Goal: Information Seeking & Learning: Learn about a topic

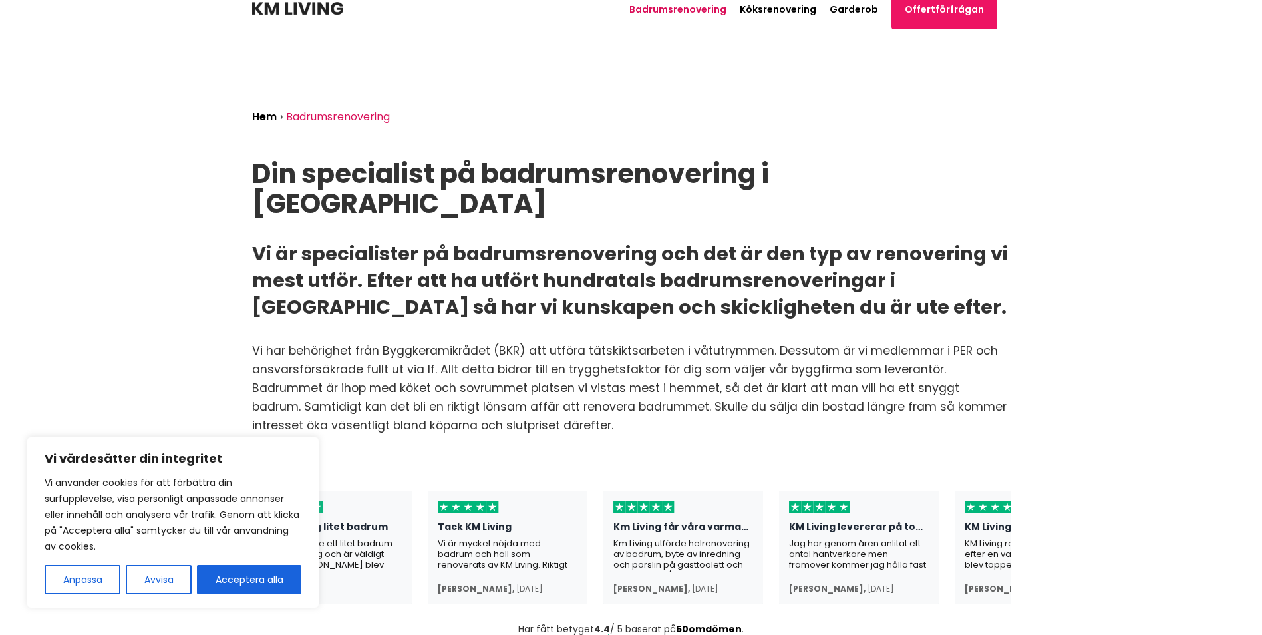
scroll to position [52, 0]
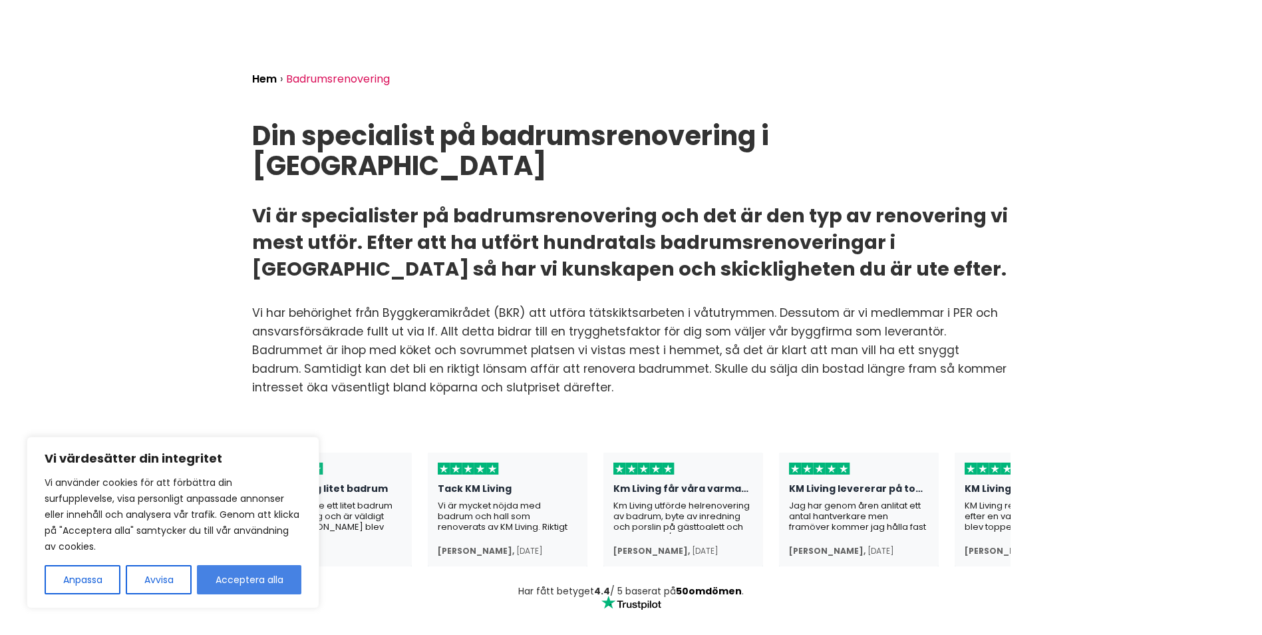
click at [240, 584] on button "Acceptera alla" at bounding box center [249, 579] width 104 height 29
checkbox input "true"
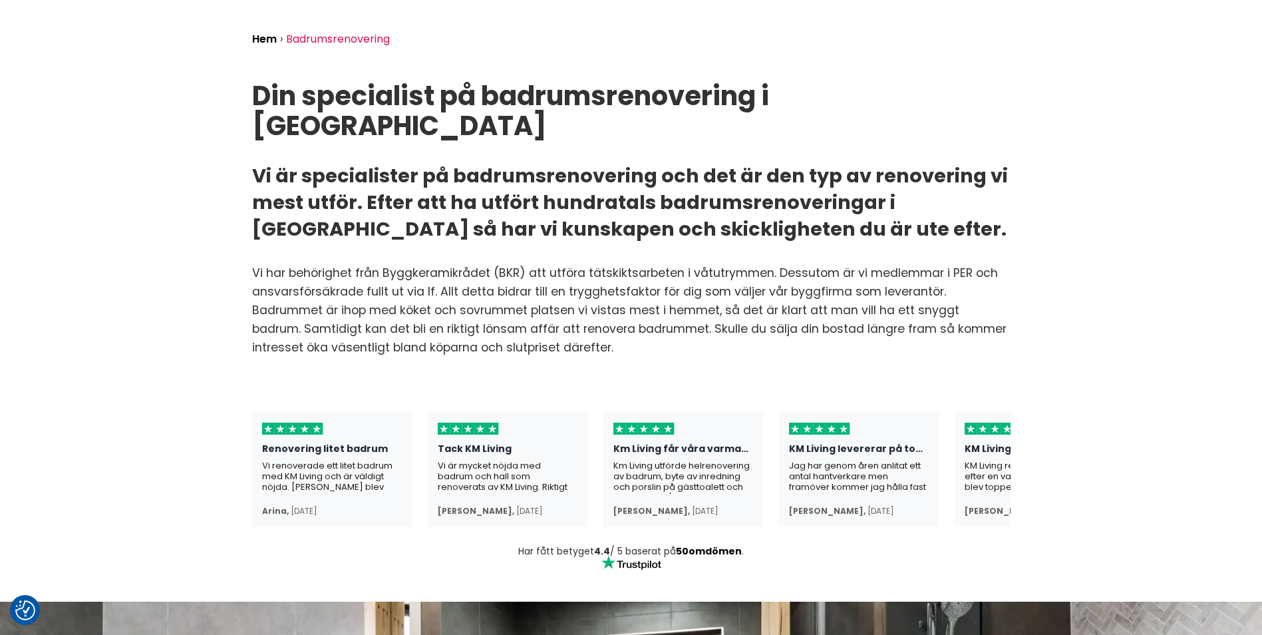
scroll to position [92, 0]
click at [550, 216] on div "Hem › Badrumsrenovering Din specialist på badrumsrenovering i [GEOGRAPHIC_DATA…" at bounding box center [632, 176] width 780 height 444
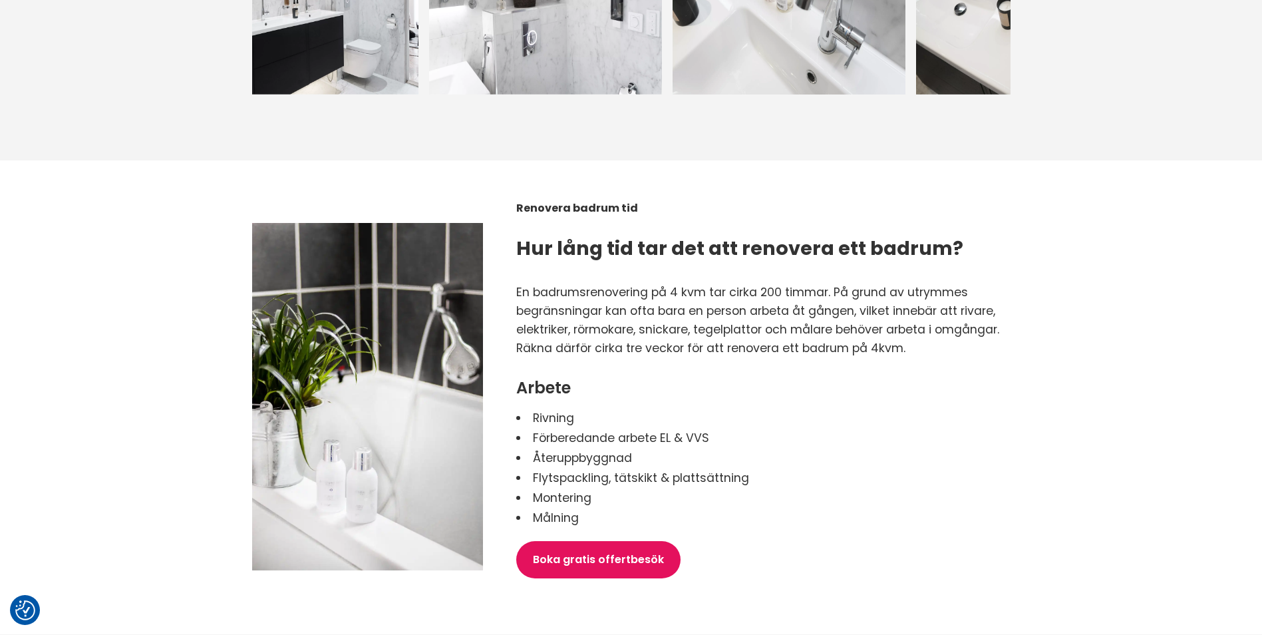
scroll to position [1813, 0]
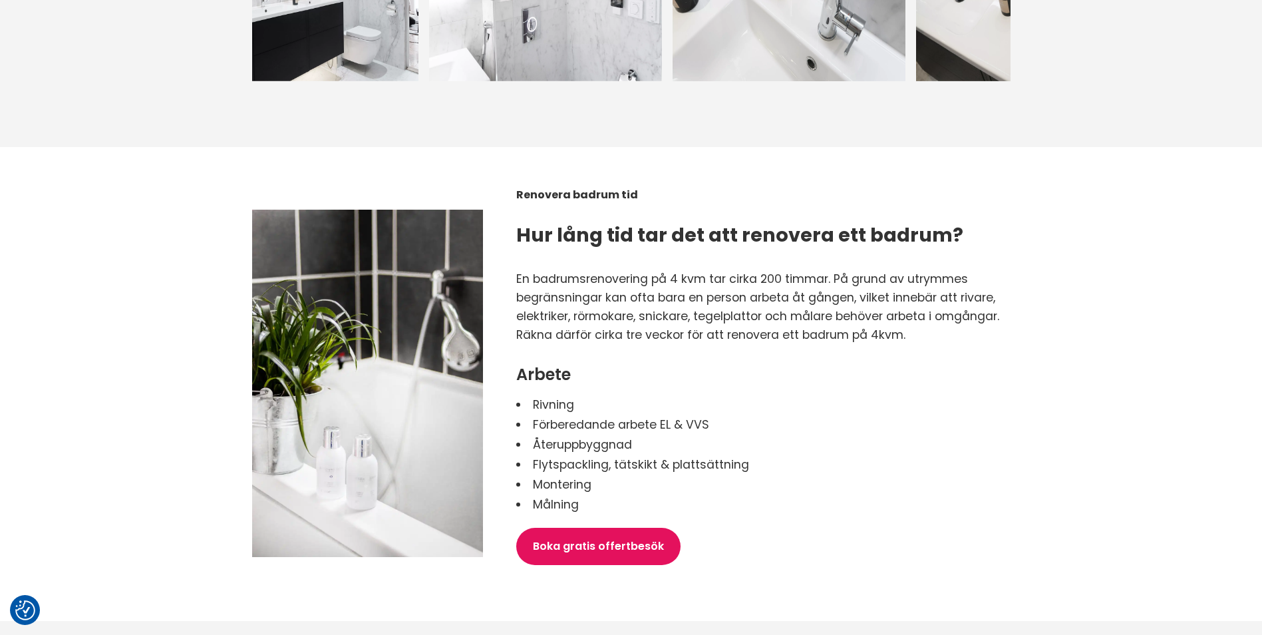
click at [895, 281] on p "En badrumsrenovering på 4 kvm tar cirka 200 timmar. På grund av utrymmes begrän…" at bounding box center [763, 297] width 494 height 56
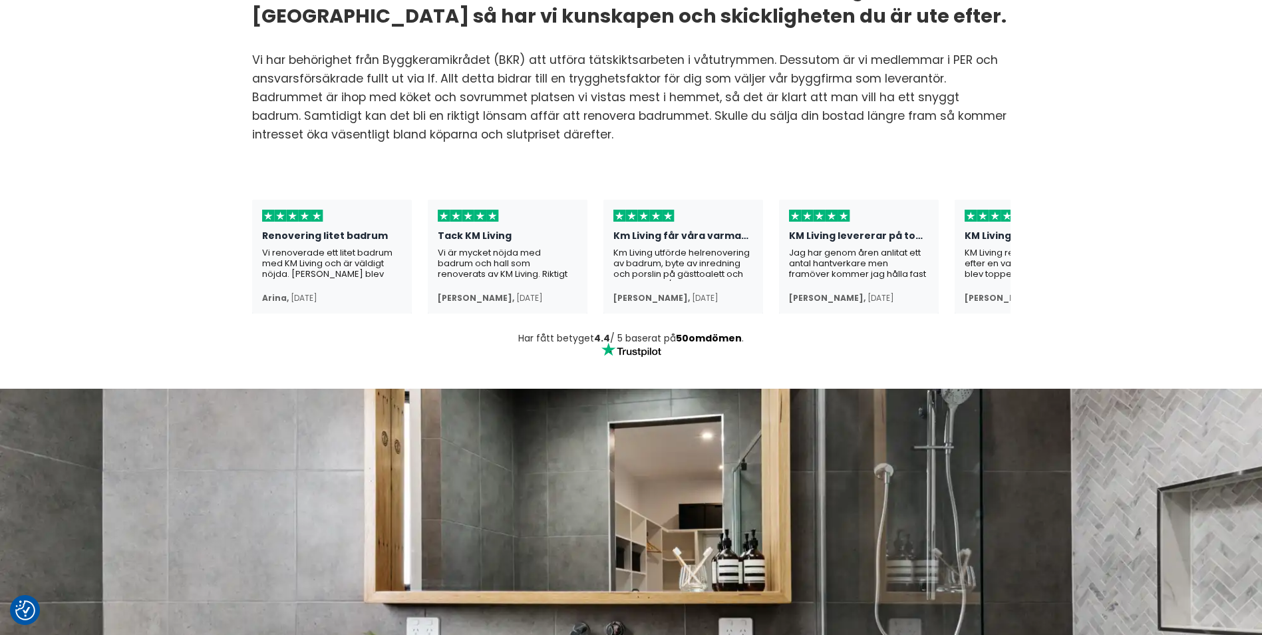
scroll to position [0, 0]
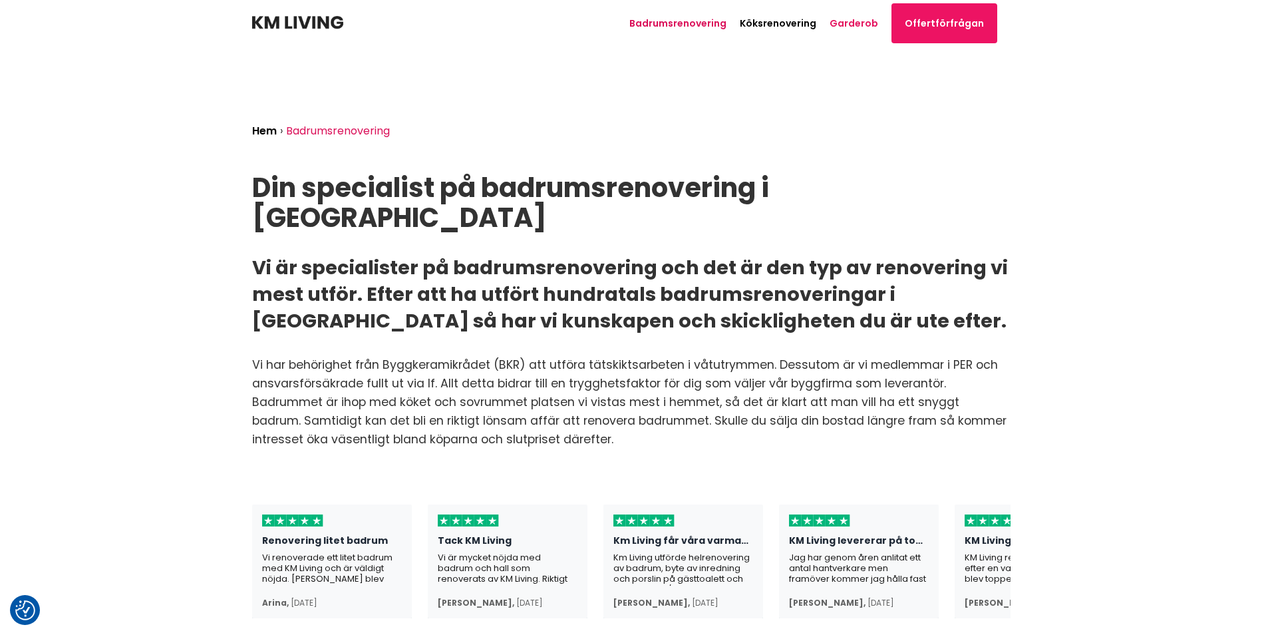
click at [859, 23] on link "Garderob" at bounding box center [854, 23] width 49 height 13
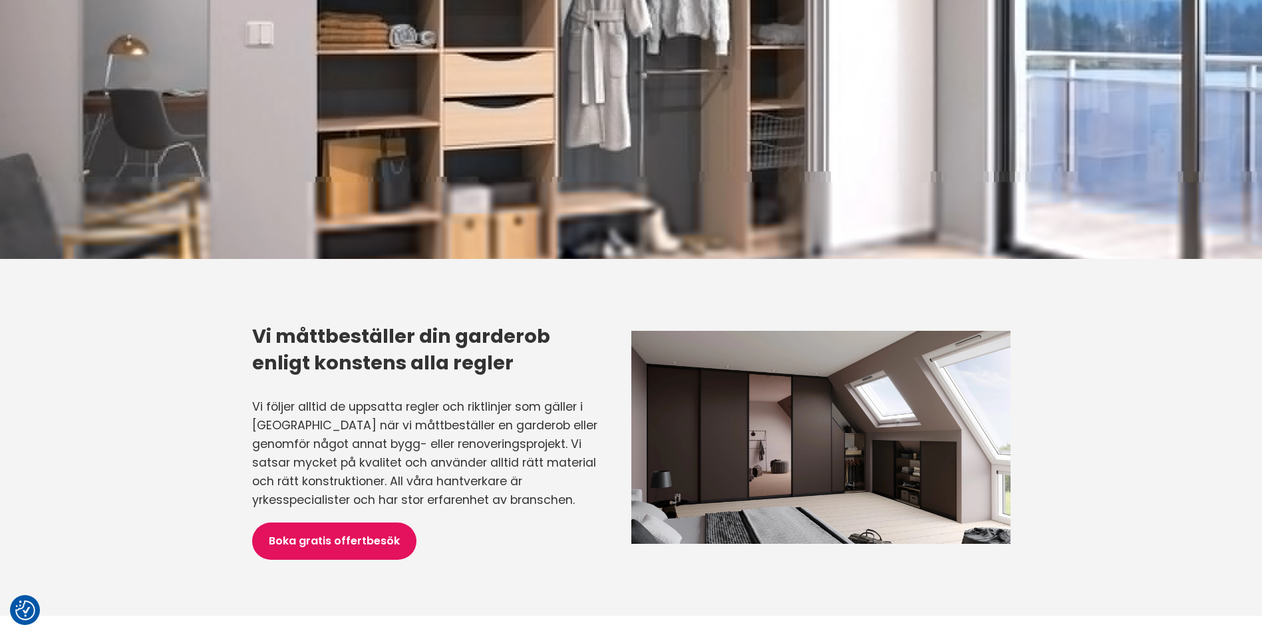
scroll to position [627, 0]
click at [494, 409] on p "Vi följer alltid de uppsatta regler och riktlinjer som gäller i [GEOGRAPHIC_DAT…" at bounding box center [425, 453] width 346 height 112
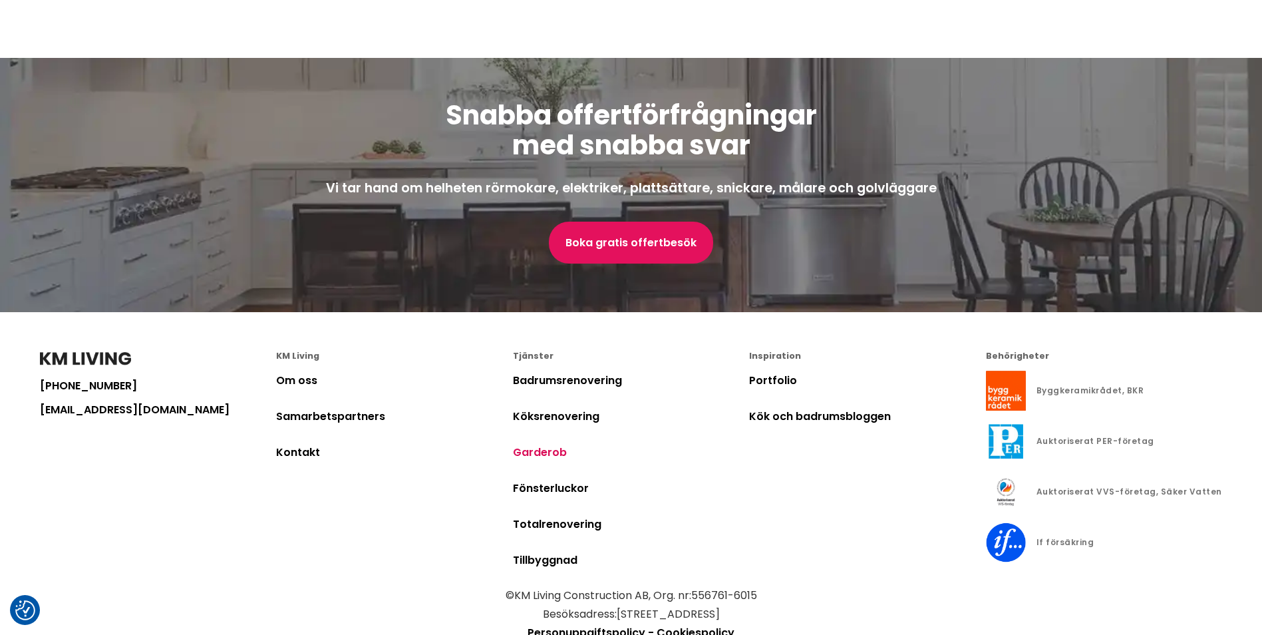
scroll to position [3030, 0]
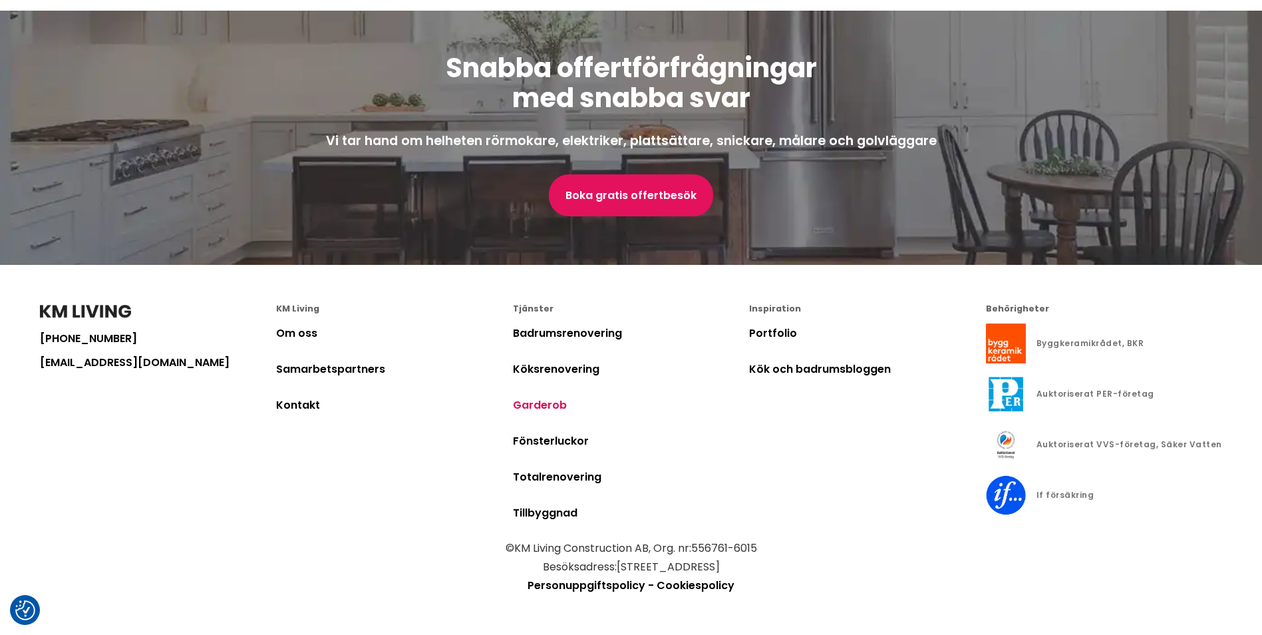
click at [814, 462] on div "Inspiration Portfolio Kök och badrumsbloggen" at bounding box center [867, 422] width 236 height 235
click at [814, 472] on div "Inspiration Portfolio Kök och badrumsbloggen" at bounding box center [867, 422] width 236 height 235
